Goal: Contribute content: Contribute content

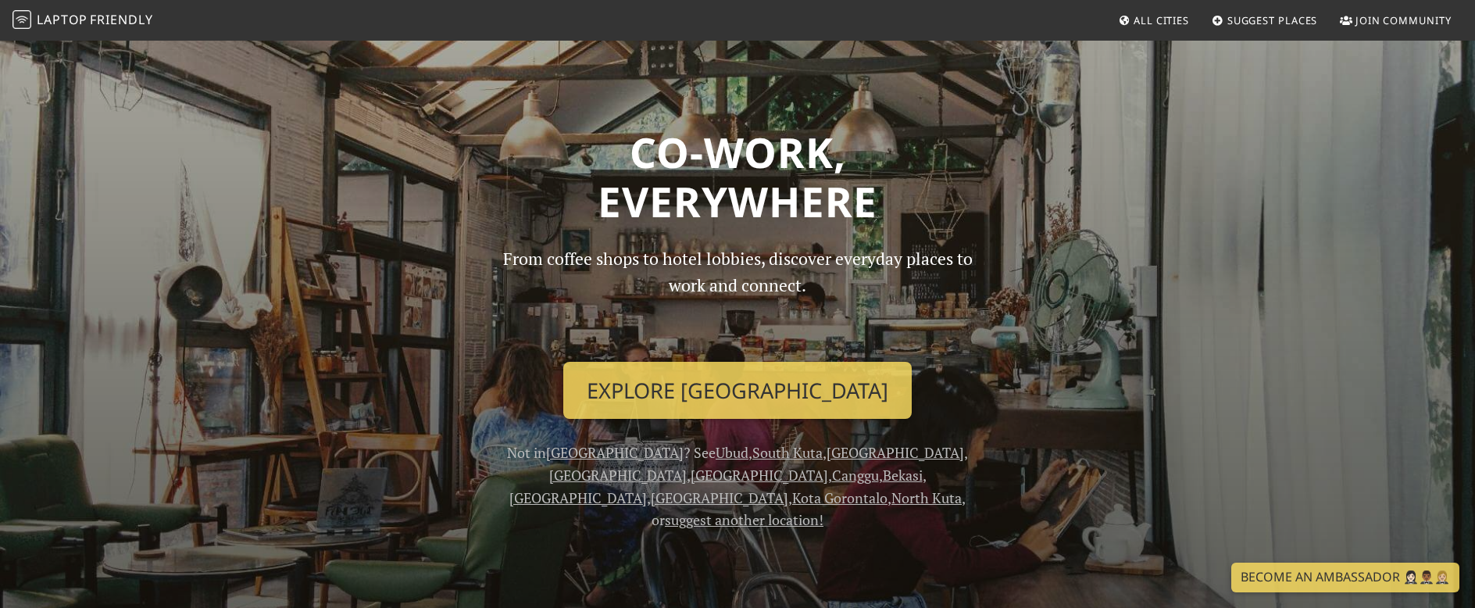
click at [716, 455] on link "Ubud" at bounding box center [732, 452] width 33 height 19
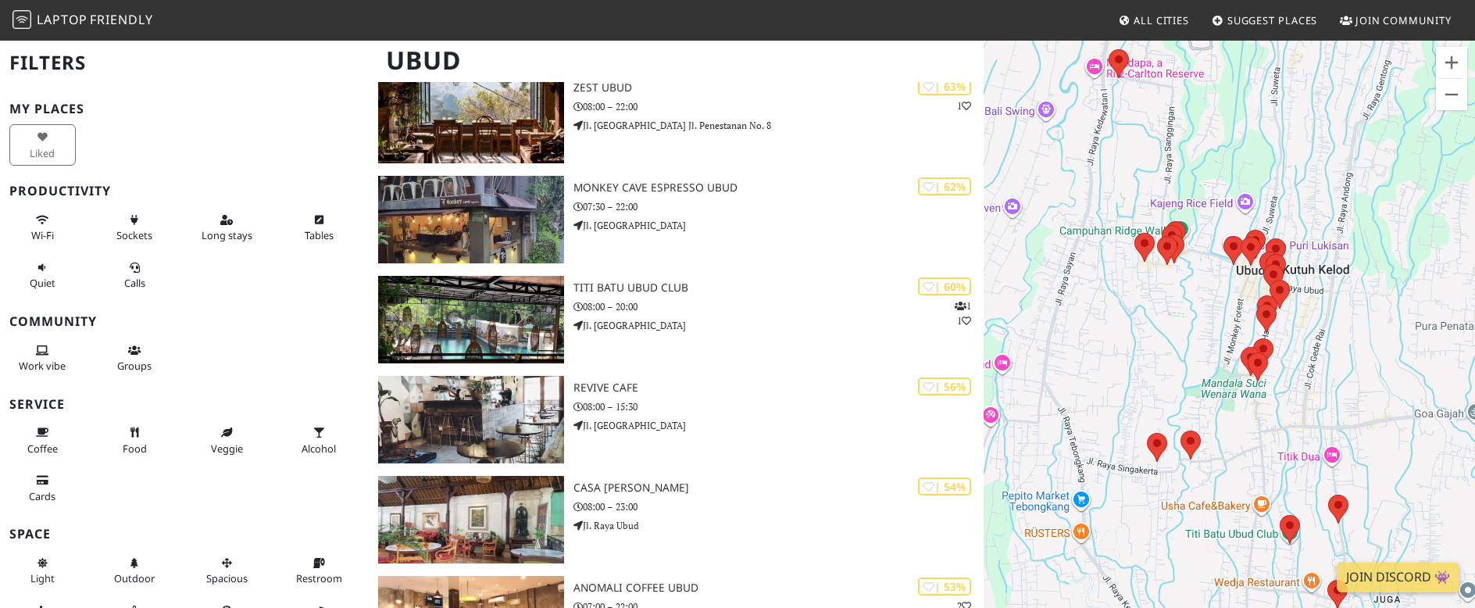
click at [81, 13] on span "Laptop" at bounding box center [62, 19] width 51 height 17
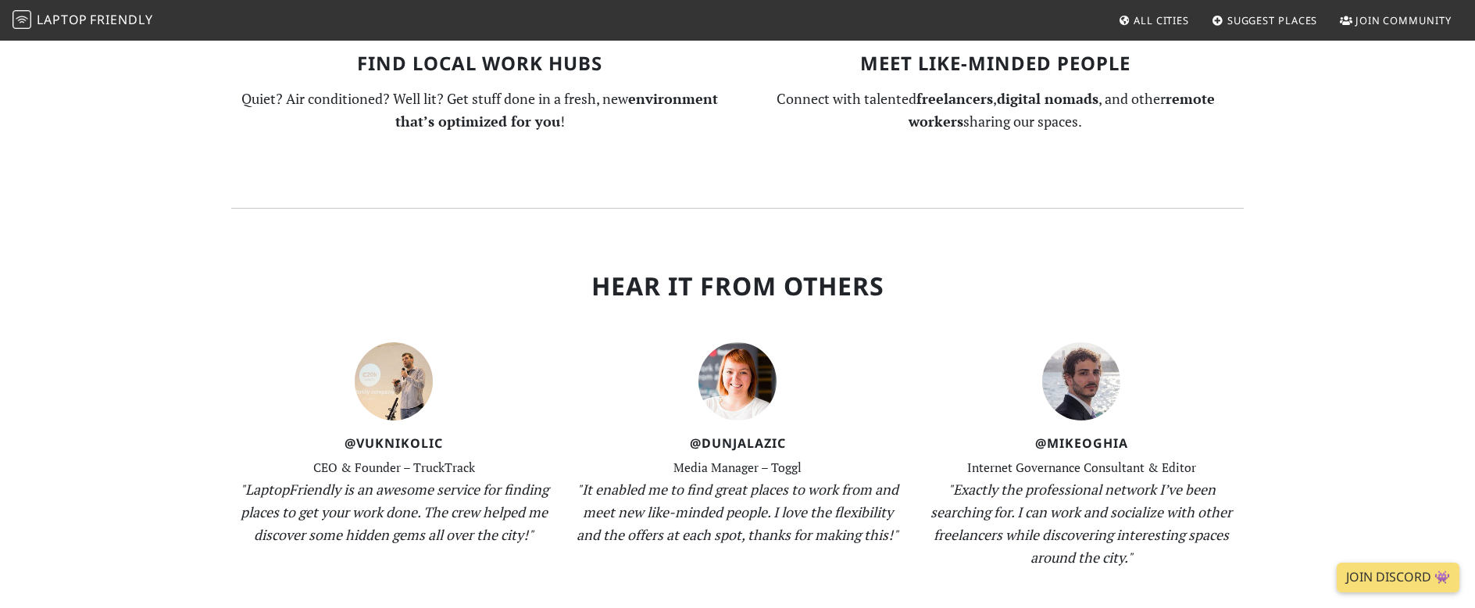
scroll to position [1780, 0]
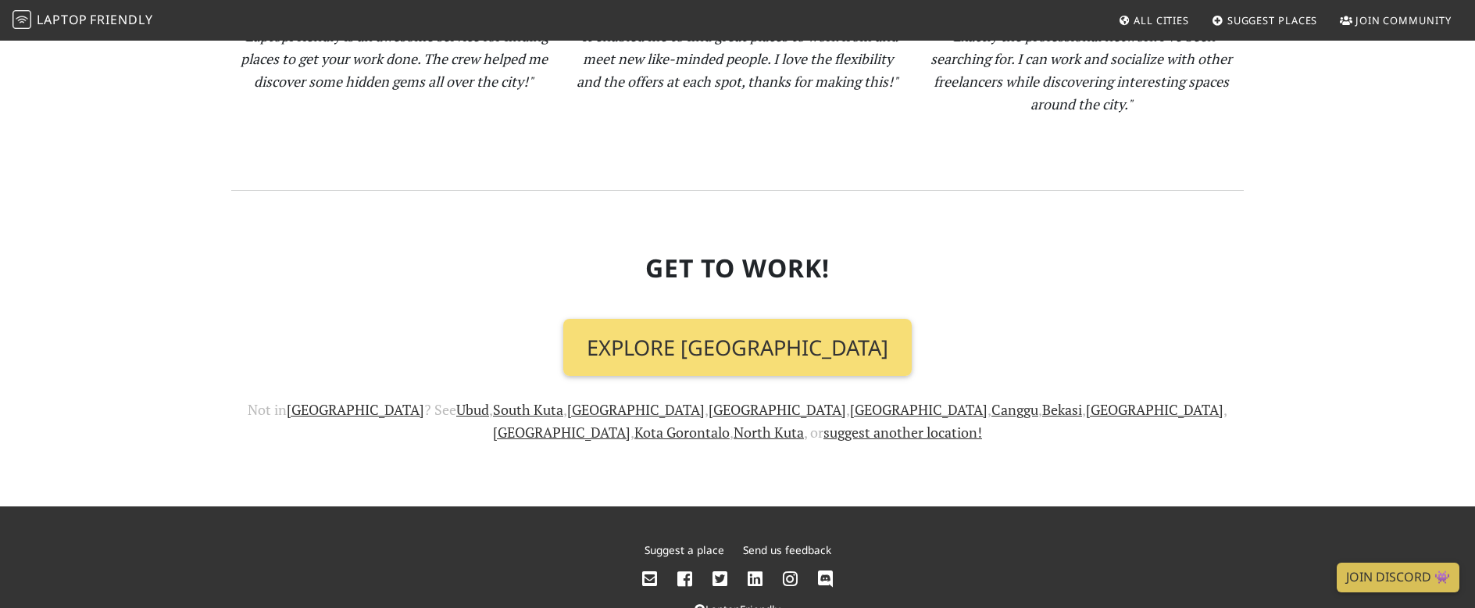
click at [674, 542] on link "Suggest a place" at bounding box center [685, 549] width 80 height 15
